Goal: Book appointment/travel/reservation

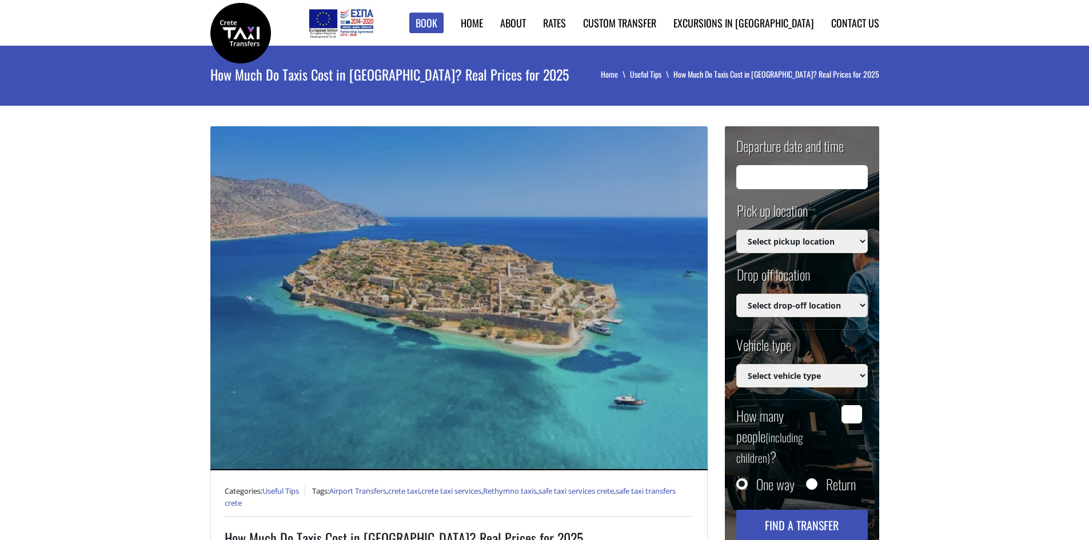
type input "[DATE] 23:49"
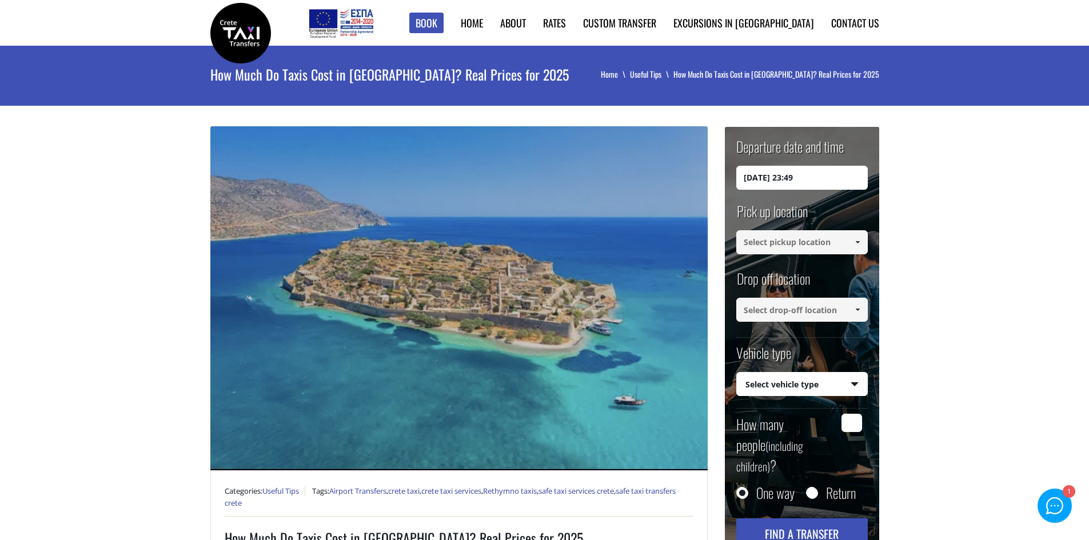
click at [834, 239] on input at bounding box center [801, 242] width 131 height 24
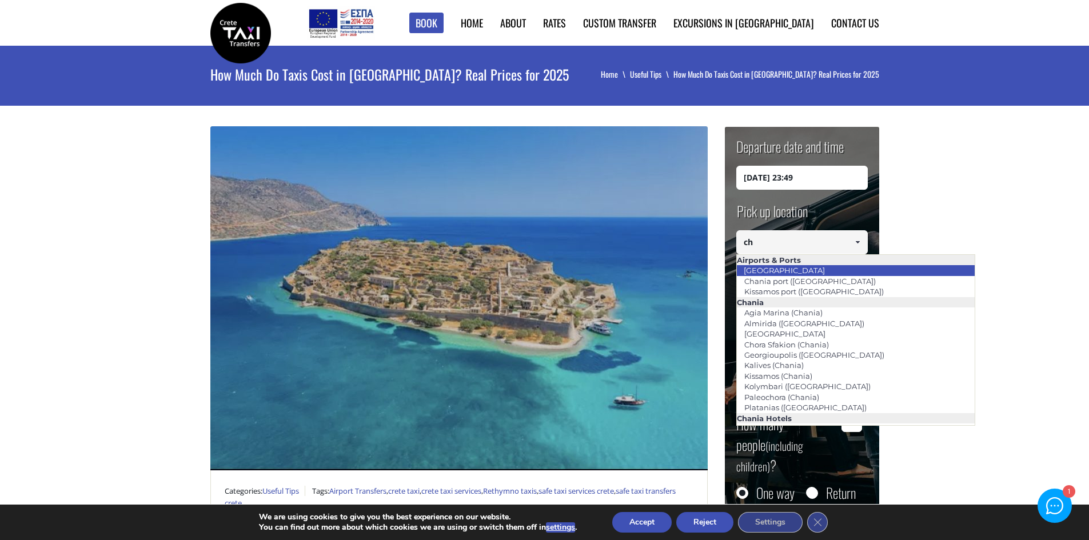
click at [797, 273] on link "[GEOGRAPHIC_DATA]" at bounding box center [784, 270] width 96 height 16
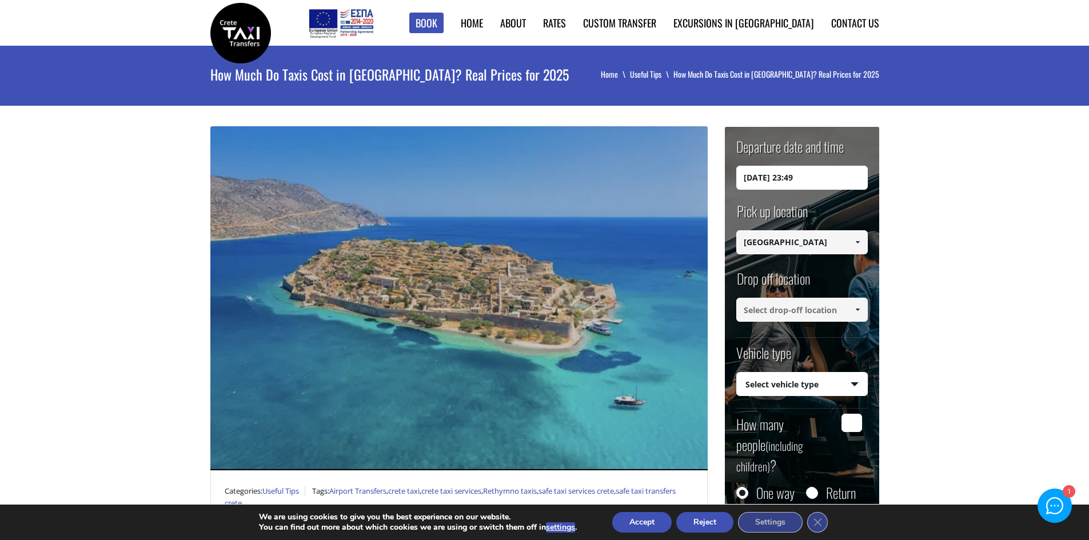
type input "[GEOGRAPHIC_DATA]"
click at [792, 311] on input at bounding box center [801, 310] width 131 height 24
click at [857, 311] on span at bounding box center [857, 309] width 9 height 9
click at [857, 310] on span at bounding box center [857, 309] width 9 height 9
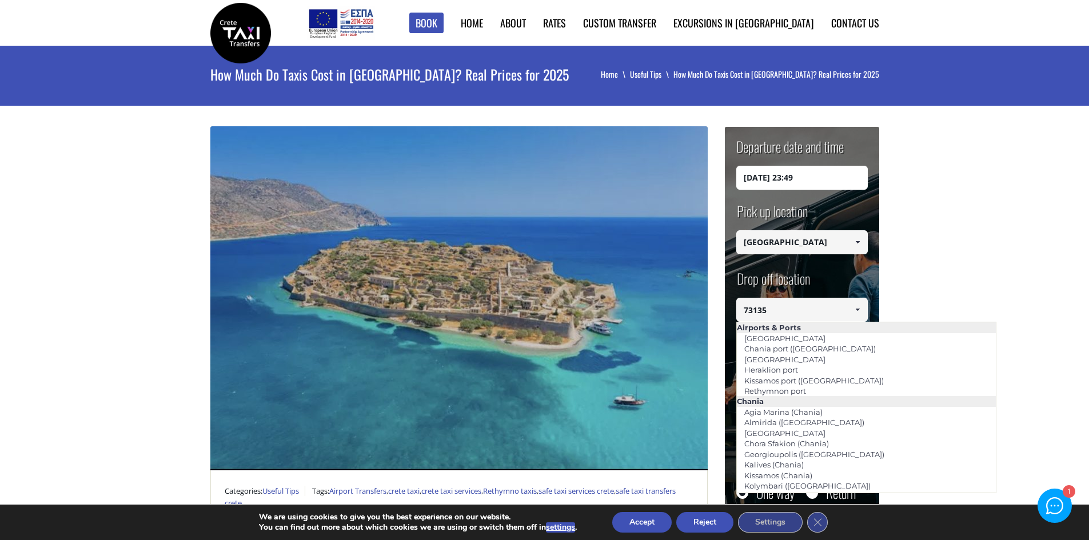
click at [836, 299] on input "73135" at bounding box center [801, 310] width 131 height 24
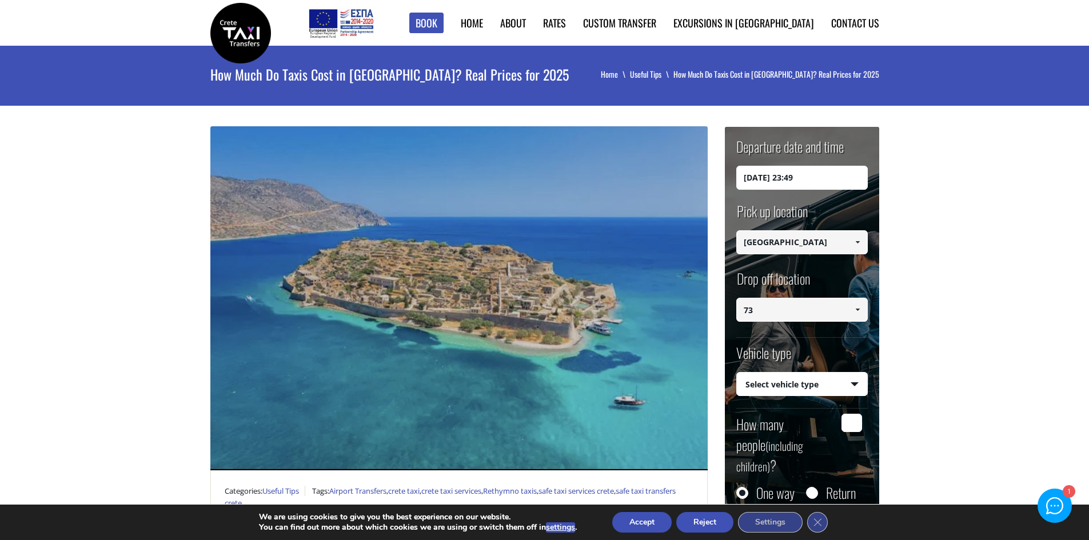
type input "7"
type input "kriari 40"
click at [809, 178] on input "[DATE] 23:49" at bounding box center [801, 178] width 131 height 24
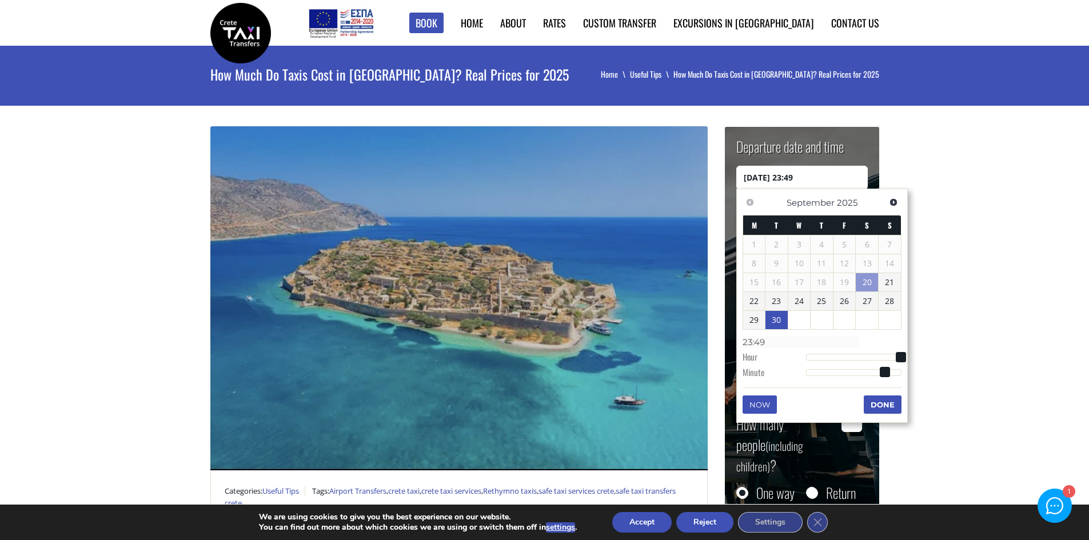
click at [778, 319] on link "30" at bounding box center [776, 320] width 22 height 18
type input "[DATE] 01:00"
type input "01:00"
type input "[DATE] 02:00"
type input "02:00"
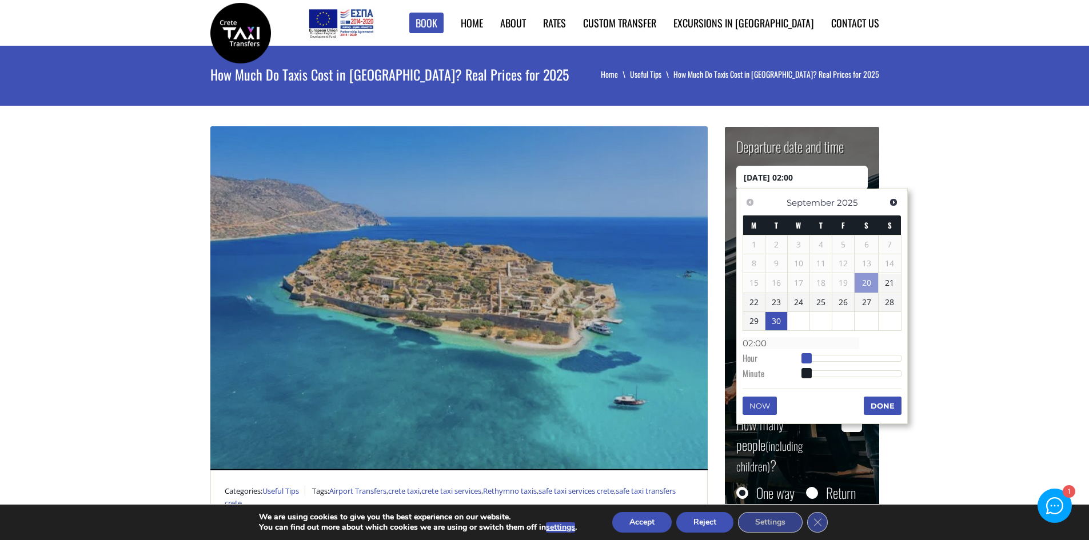
type input "[DATE] 04:00"
type input "04:00"
type input "[DATE] 06:00"
type input "06:00"
type input "[DATE] 10:00"
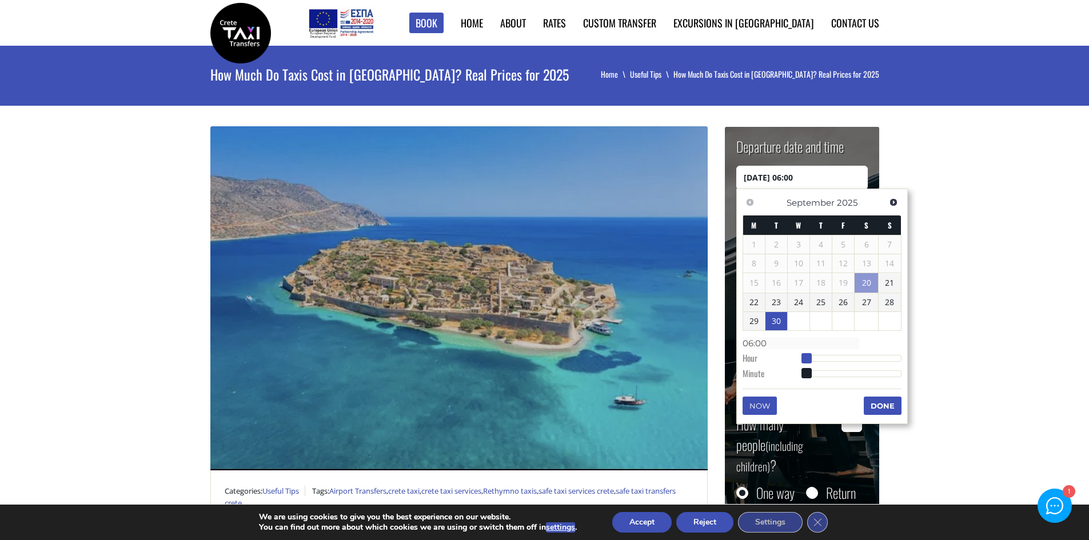
type input "10:00"
type input "[DATE] 14:00"
type input "14:00"
type input "[DATE] 17:00"
type input "17:00"
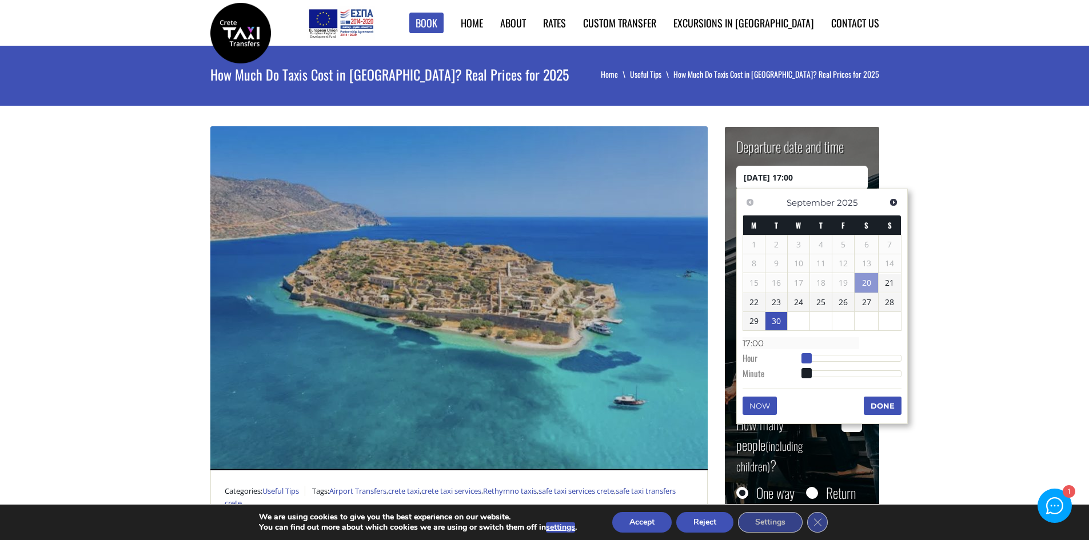
type input "[DATE] 20:00"
type input "20:00"
type input "[DATE] 22:00"
type input "22:00"
type input "[DATE] 23:00"
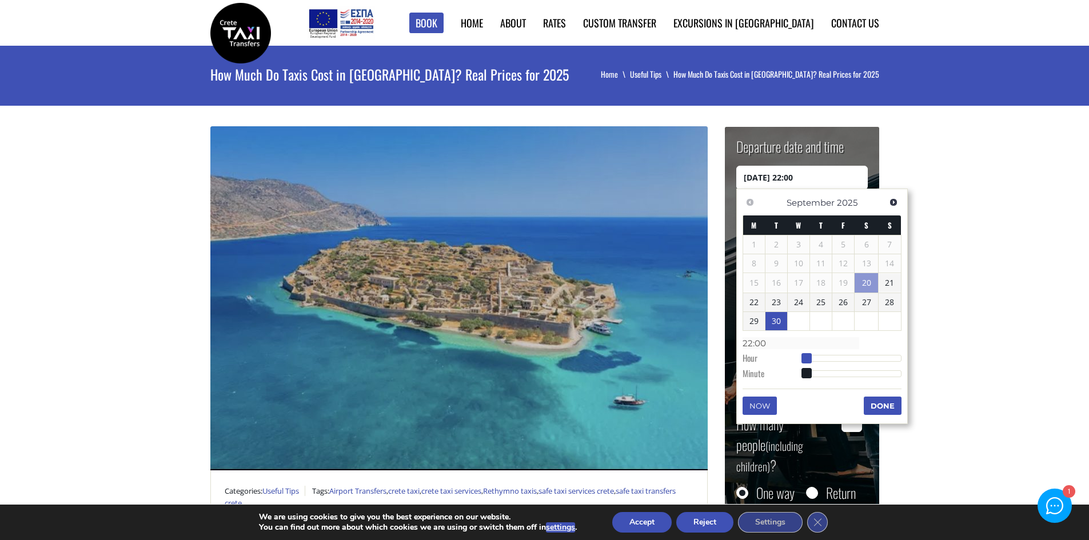
type input "23:00"
drag, startPoint x: 804, startPoint y: 361, endPoint x: 925, endPoint y: 367, distance: 120.7
click at [882, 404] on button "Done" at bounding box center [882, 406] width 38 height 18
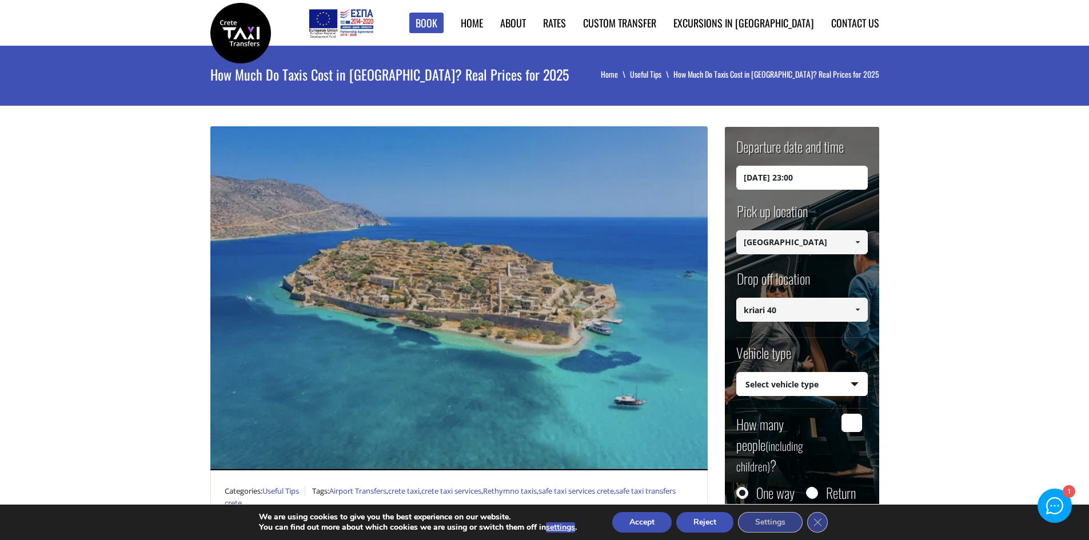
click at [842, 386] on select "Select vehicle type Taxi (4 passengers) Mercedes E Class Mini Van (7 passengers…" at bounding box center [802, 385] width 130 height 24
select select "540"
click at [737, 373] on select "Select vehicle type Taxi (4 passengers) Mercedes E Class Mini Van (7 passengers…" at bounding box center [802, 385] width 130 height 24
click at [855, 423] on input "How many people (including children) ?" at bounding box center [851, 423] width 21 height 18
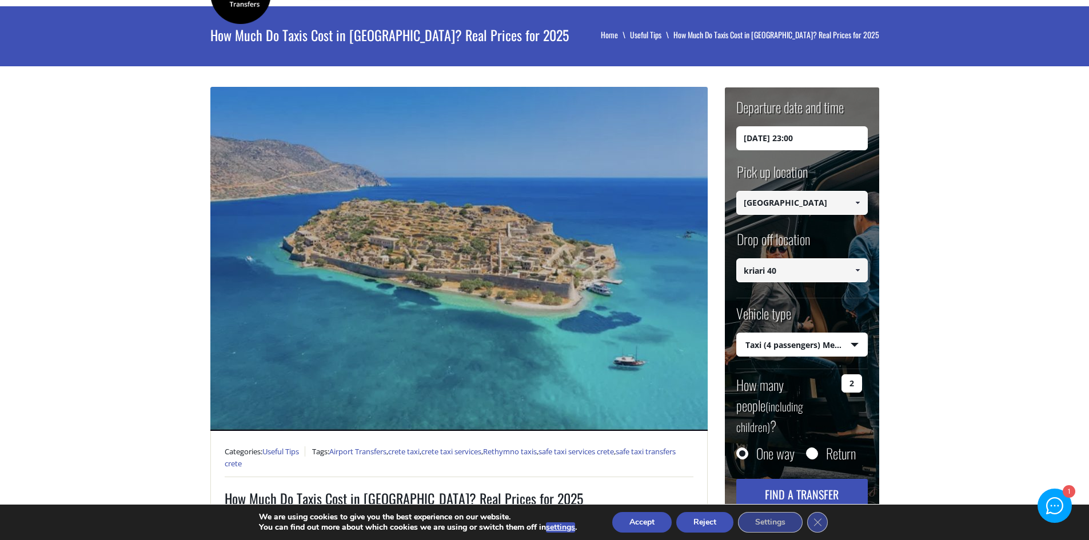
scroll to position [229, 0]
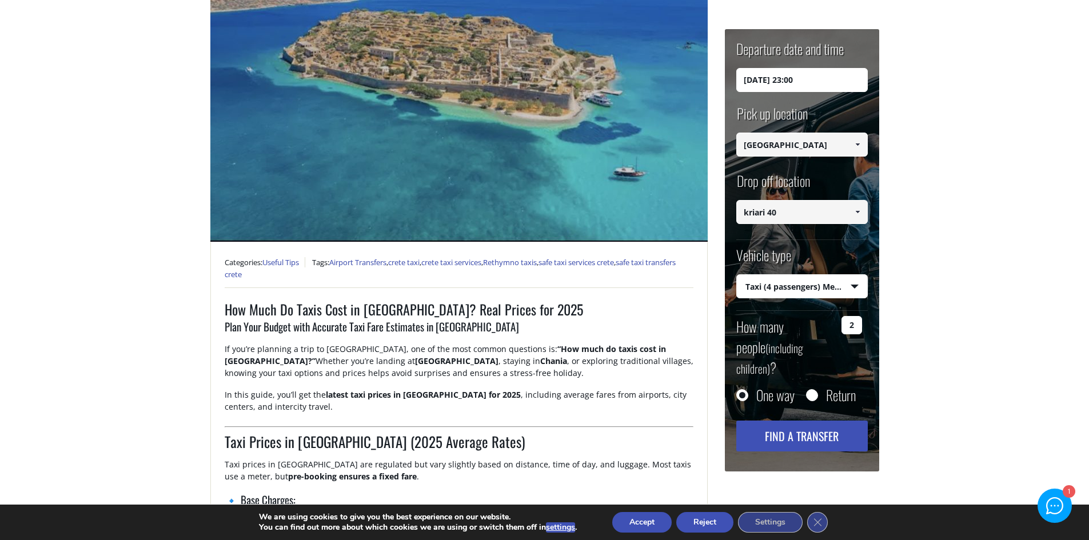
type input "2"
click at [822, 421] on button "Find a transfer" at bounding box center [801, 436] width 131 height 31
